Goal: Task Accomplishment & Management: Use online tool/utility

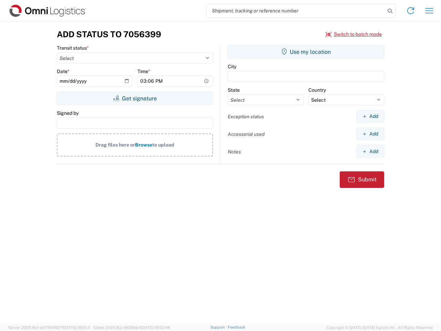
click at [296, 11] on input "search" at bounding box center [296, 10] width 179 height 13
click at [390, 11] on icon at bounding box center [390, 11] width 10 height 10
click at [411, 11] on icon at bounding box center [410, 10] width 11 height 11
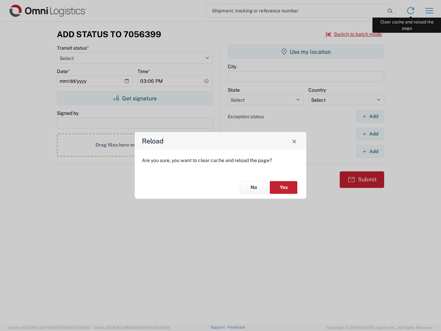
click at [430, 11] on div "Reload Are you sure, you want to clear cache and reload the page? No Yes" at bounding box center [220, 165] width 441 height 331
click at [354, 34] on div "Reload Are you sure, you want to clear cache and reload the page? No Yes" at bounding box center [220, 165] width 441 height 331
click at [135, 98] on div "Reload Are you sure, you want to clear cache and reload the page? No Yes" at bounding box center [220, 165] width 441 height 331
click at [306, 52] on div "Reload Are you sure, you want to clear cache and reload the page? No Yes" at bounding box center [220, 165] width 441 height 331
click at [370, 116] on div "Reload Are you sure, you want to clear cache and reload the page? No Yes" at bounding box center [220, 165] width 441 height 331
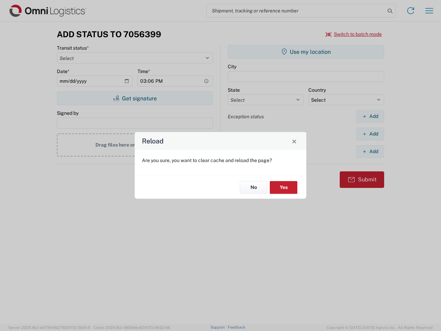
click at [370, 134] on div "Reload Are you sure, you want to clear cache and reload the page? No Yes" at bounding box center [220, 165] width 441 height 331
click at [370, 151] on div "Reload Are you sure, you want to clear cache and reload the page? No Yes" at bounding box center [220, 165] width 441 height 331
